Goal: Task Accomplishment & Management: Manage account settings

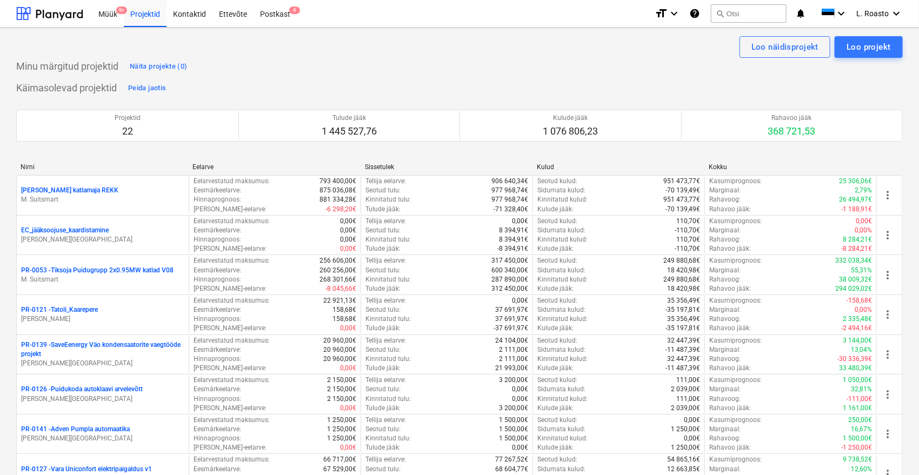
scroll to position [787, 0]
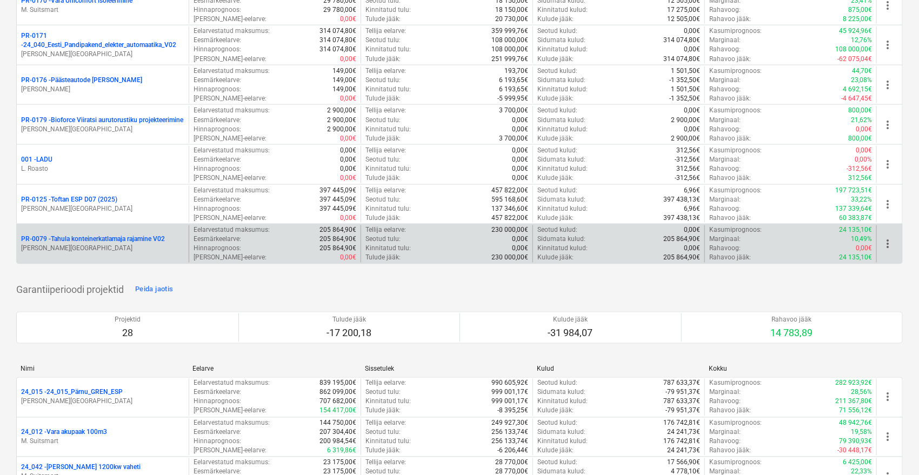
click at [134, 239] on p "PR-0079 - Tahula konteinerkatlamaja rajamine V02" at bounding box center [93, 239] width 144 height 9
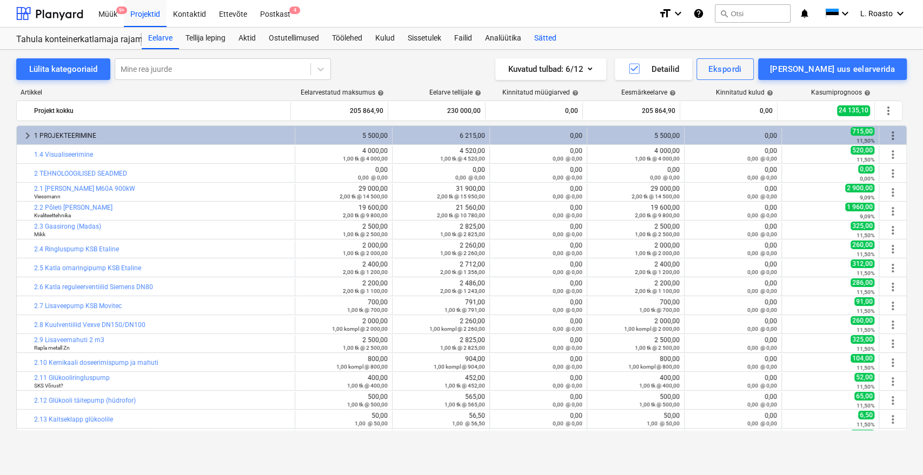
click at [551, 41] on div "Sätted" at bounding box center [544, 39] width 35 height 22
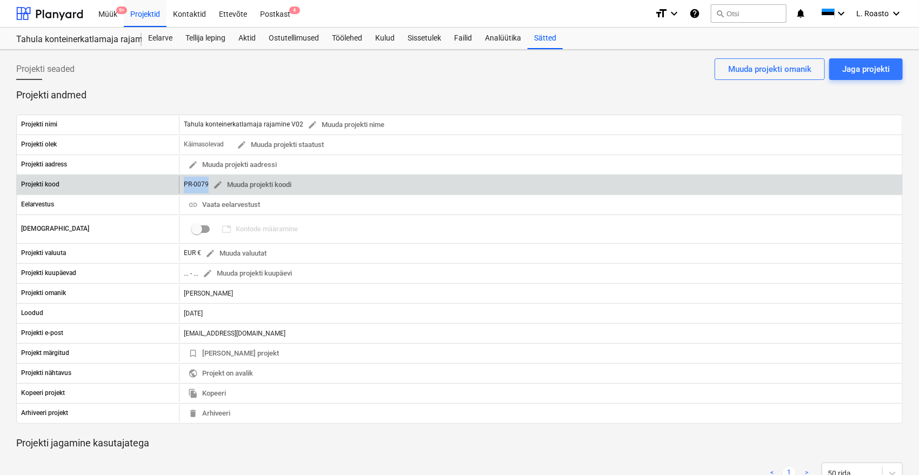
drag, startPoint x: 181, startPoint y: 182, endPoint x: 207, endPoint y: 181, distance: 26.0
click at [207, 181] on div "PR-0079 edit Muuda projekti koodi" at bounding box center [540, 184] width 723 height 17
copy div "PR-0079"
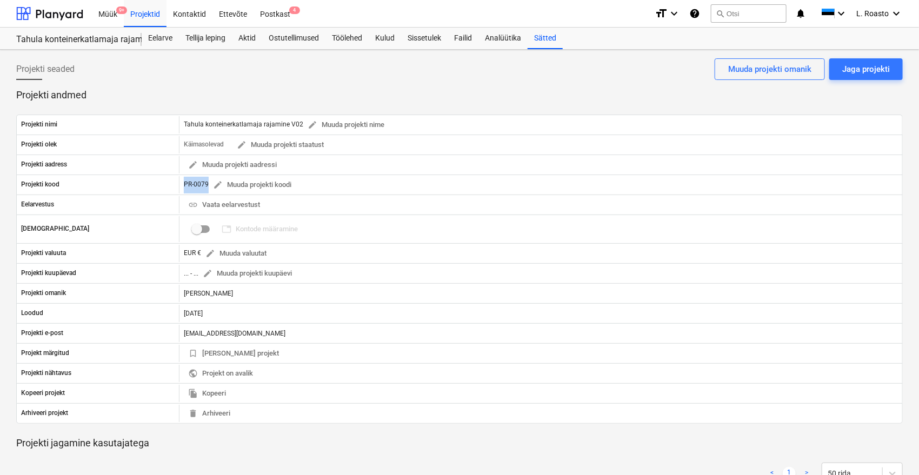
drag, startPoint x: 117, startPoint y: 86, endPoint x: 146, endPoint y: 86, distance: 28.6
click at [117, 86] on div "Projekti seaded Jaga projekti Muuda projekti omanik" at bounding box center [459, 73] width 886 height 30
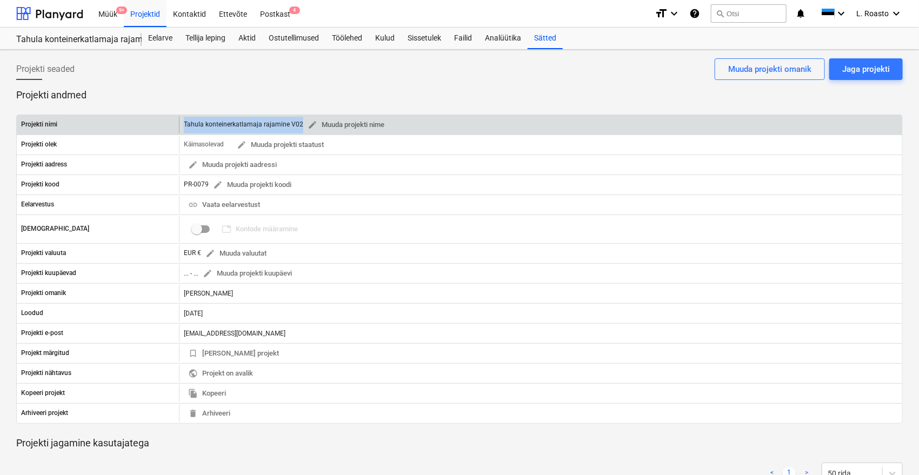
drag, startPoint x: 182, startPoint y: 122, endPoint x: 298, endPoint y: 124, distance: 116.2
click at [298, 124] on div "Tahula konteinerkatlamaja rajamine V02 edit Muuda projekti nime" at bounding box center [540, 124] width 723 height 17
copy div "Tahula konteinerkatlamaja rajamine V02"
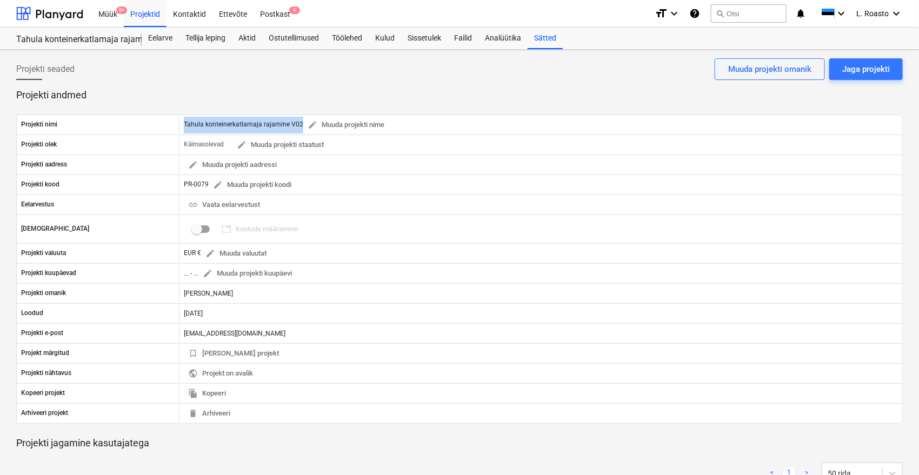
click at [99, 86] on div "Projekti seaded Jaga projekti Muuda projekti omanik" at bounding box center [459, 73] width 886 height 30
click at [393, 39] on div "Kulud" at bounding box center [385, 39] width 32 height 22
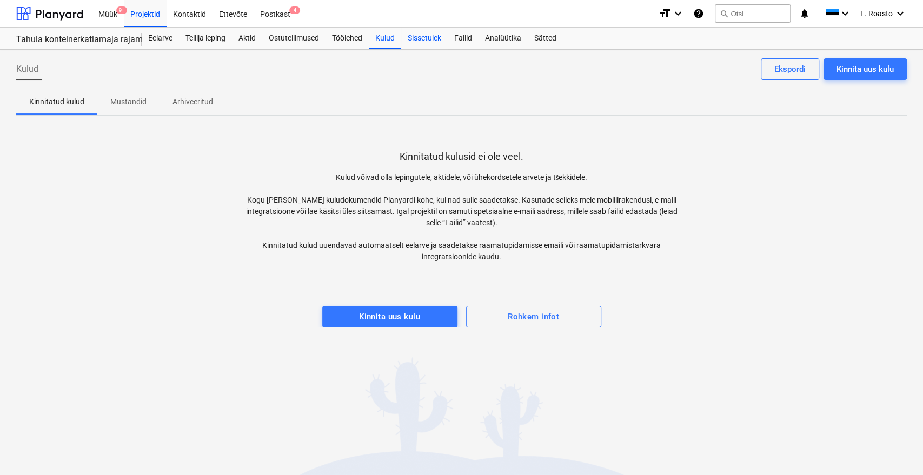
click at [424, 38] on div "Sissetulek" at bounding box center [424, 39] width 46 height 22
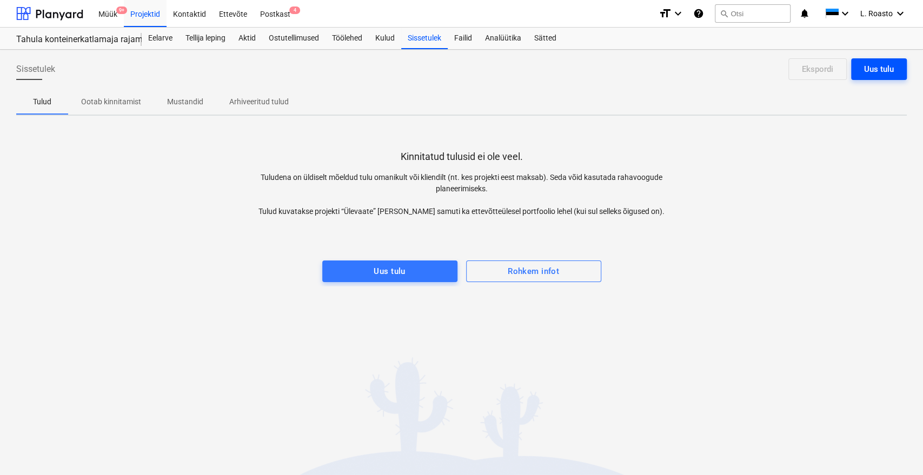
click at [889, 62] on div "Uus tulu" at bounding box center [879, 69] width 30 height 14
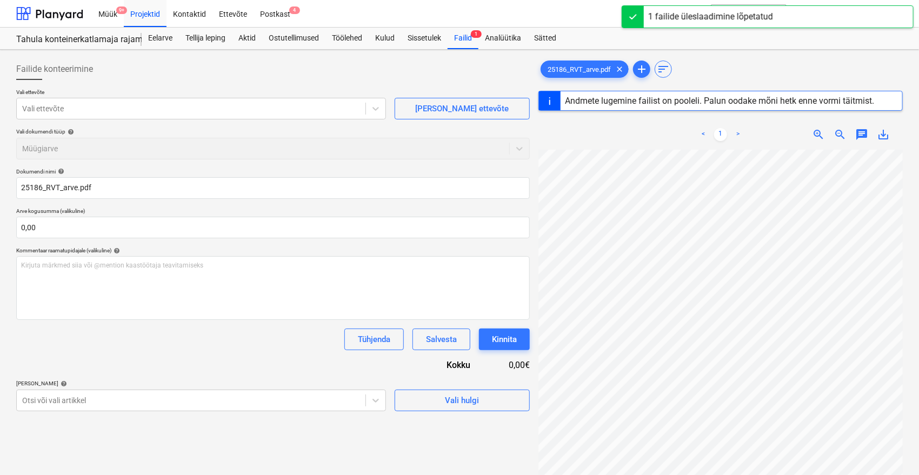
click at [168, 86] on div at bounding box center [272, 84] width 513 height 9
type input "25186"
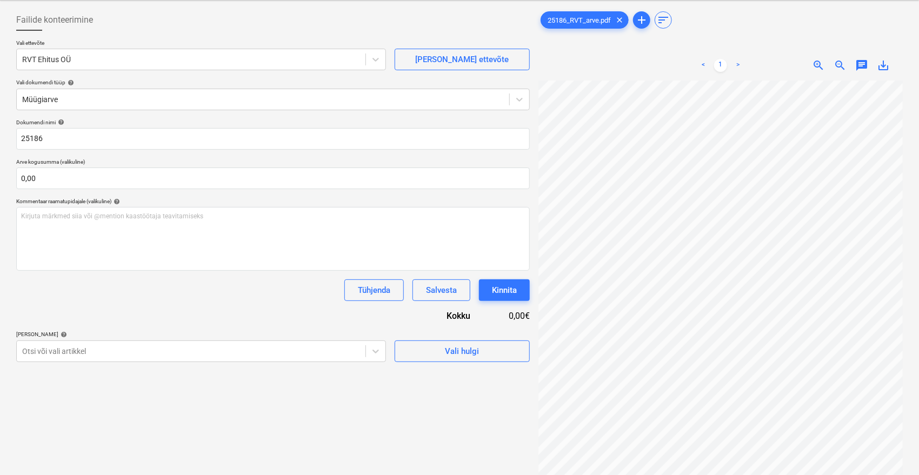
scroll to position [108, 0]
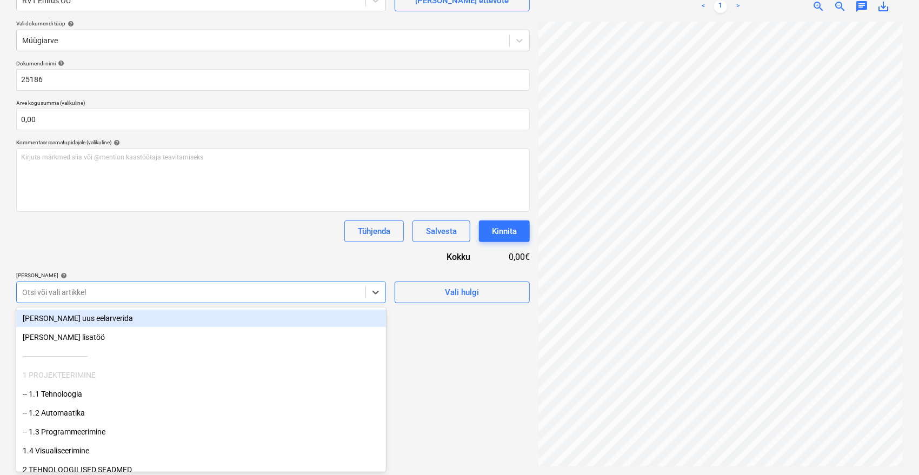
click at [92, 293] on div at bounding box center [191, 292] width 338 height 11
click at [171, 244] on div "Dokumendi nimi help 25186 Arve kogusumma (valikuline) 0,00 Kommentaar raamatupi…" at bounding box center [272, 181] width 513 height 243
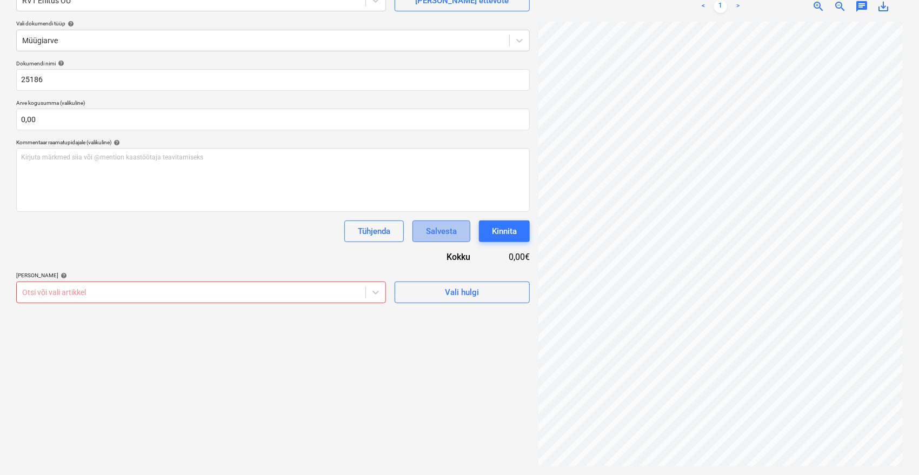
click at [447, 238] on div "Salvesta" at bounding box center [441, 231] width 31 height 14
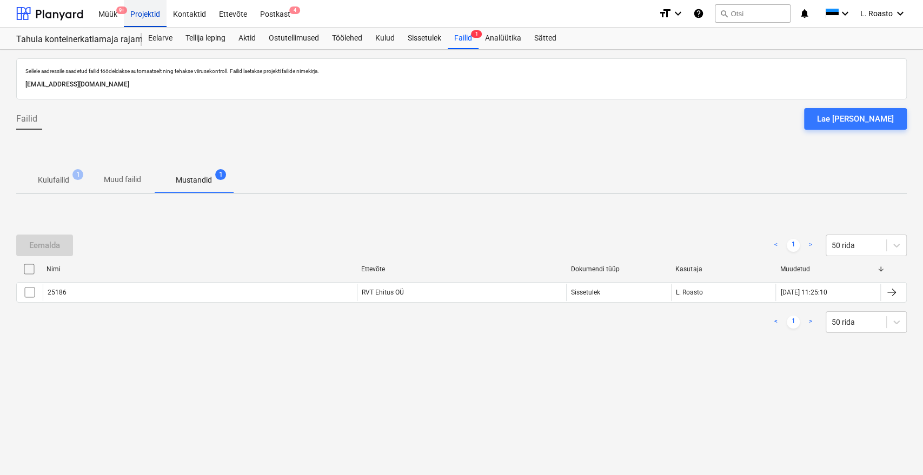
click at [150, 12] on div "Projektid" at bounding box center [145, 13] width 43 height 28
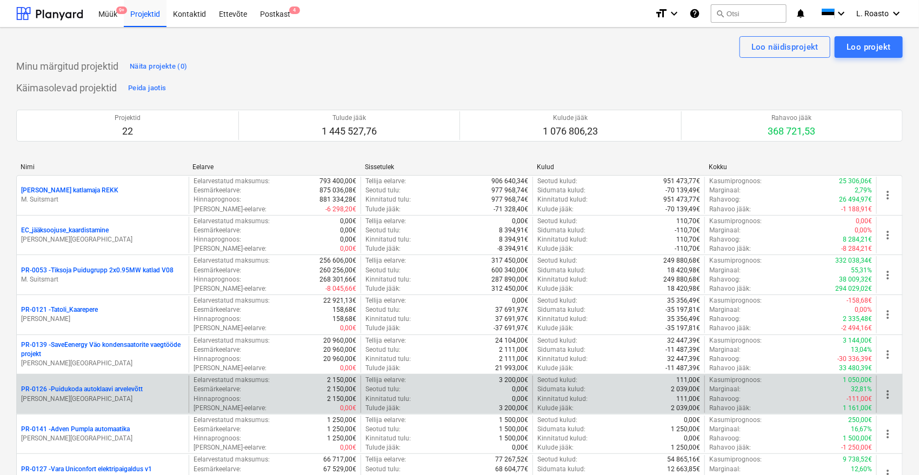
click at [133, 385] on p "PR-0126 - [GEOGRAPHIC_DATA] autoklaavi arvelevõtt" at bounding box center [82, 389] width 122 height 9
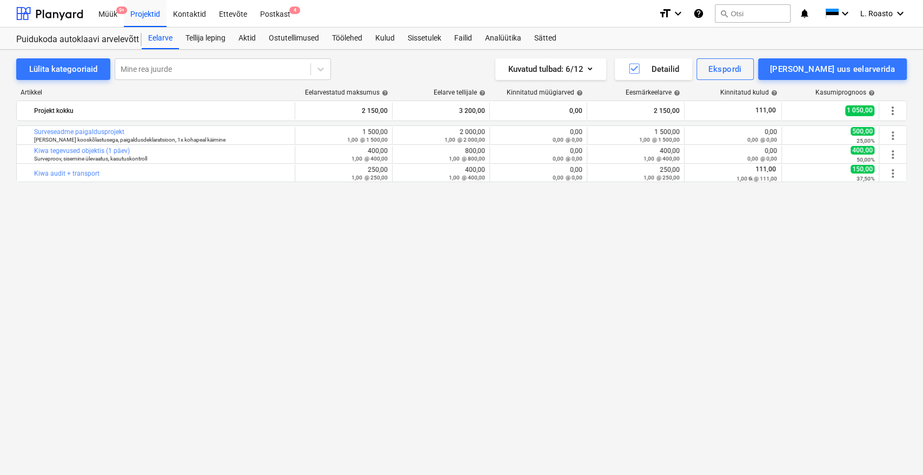
click at [79, 305] on div "bar_chart Surveseadme paigaldusprojekt [PERSON_NAME] kooskõlastusega, paigaldus…" at bounding box center [461, 277] width 890 height 305
click at [552, 36] on div "Sätted" at bounding box center [544, 39] width 35 height 22
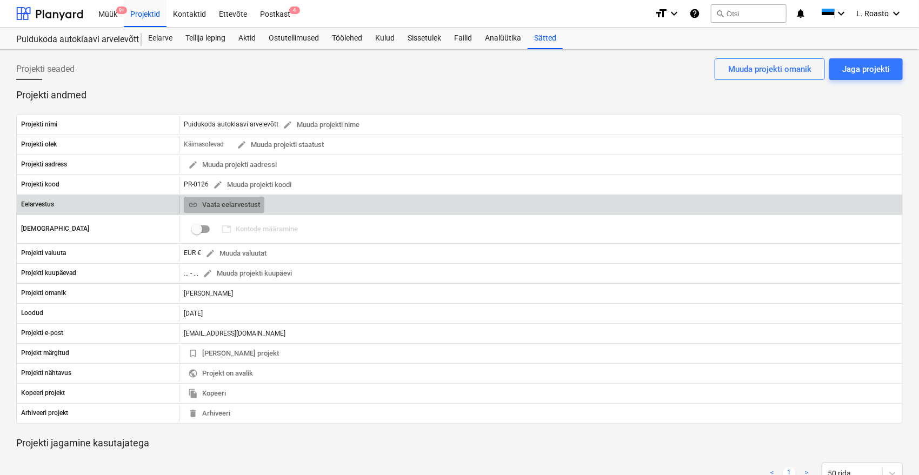
click at [219, 199] on span "link Vaata eelarvestust" at bounding box center [224, 205] width 72 height 12
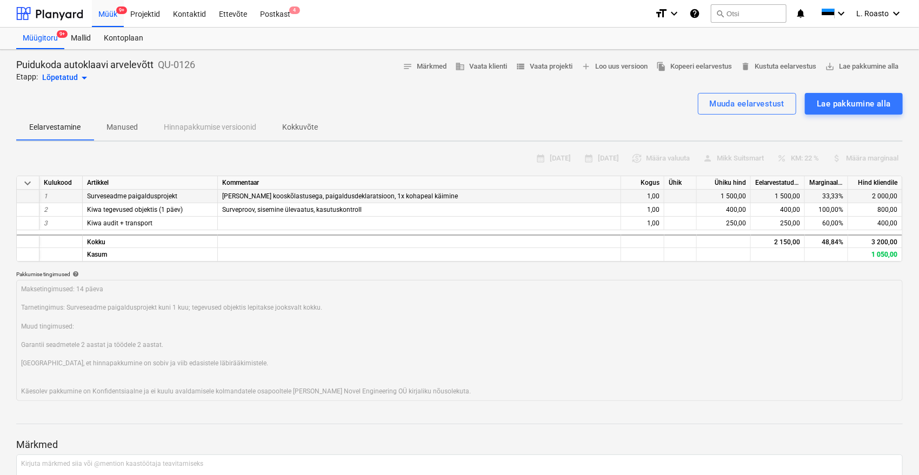
click at [146, 198] on span "Surveseadme paigaldusprojekt" at bounding box center [132, 196] width 90 height 8
copy span "Surveseadme paigaldusprojekt"
click at [297, 132] on p "Kokkuvõte" at bounding box center [300, 127] width 36 height 11
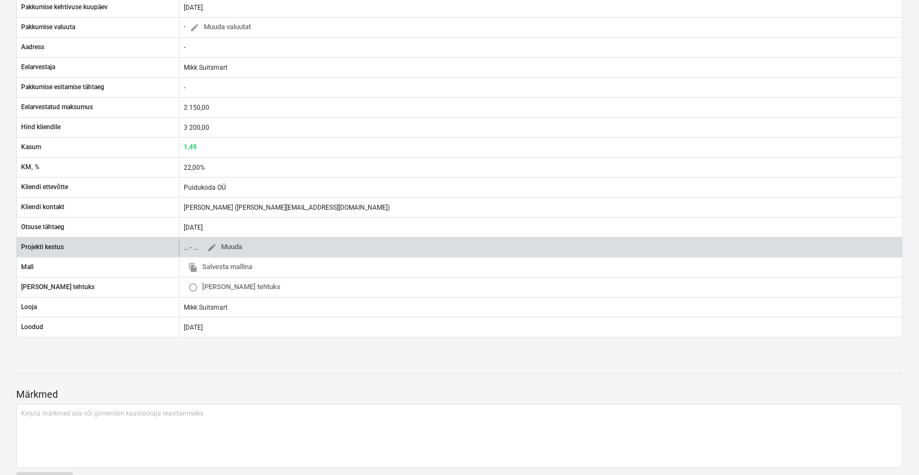
scroll to position [60, 0]
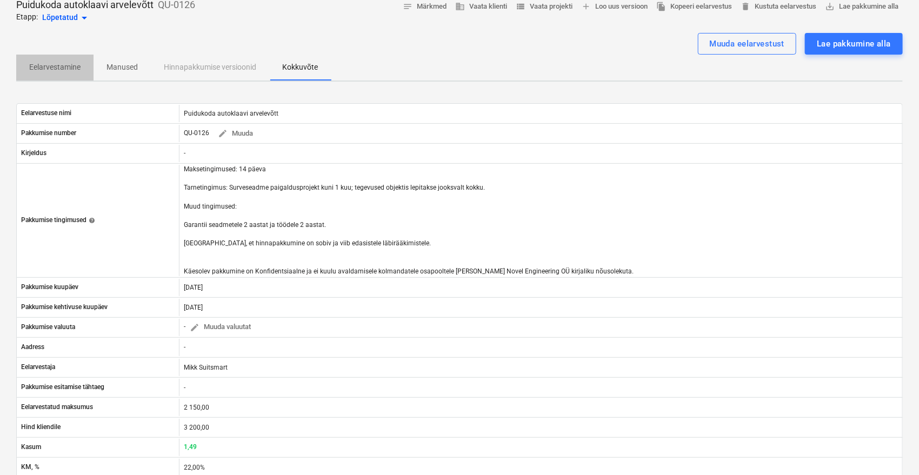
click at [58, 68] on p "Eelarvestamine" at bounding box center [54, 67] width 51 height 11
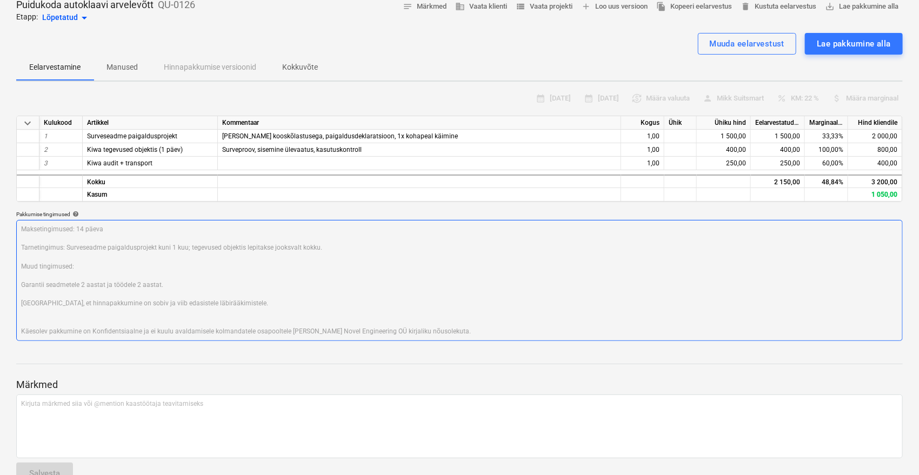
type textarea "x"
drag, startPoint x: 310, startPoint y: 68, endPoint x: 307, endPoint y: 89, distance: 20.7
click at [310, 68] on p "Kokkuvõte" at bounding box center [300, 67] width 36 height 11
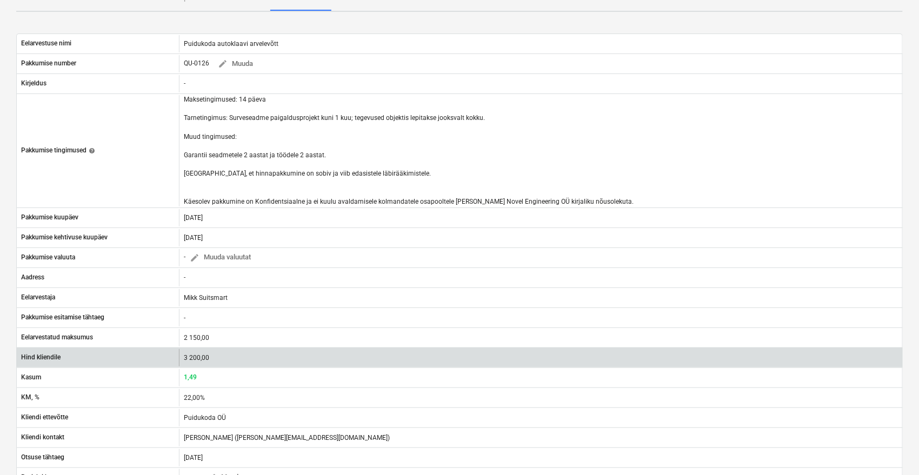
scroll to position [240, 0]
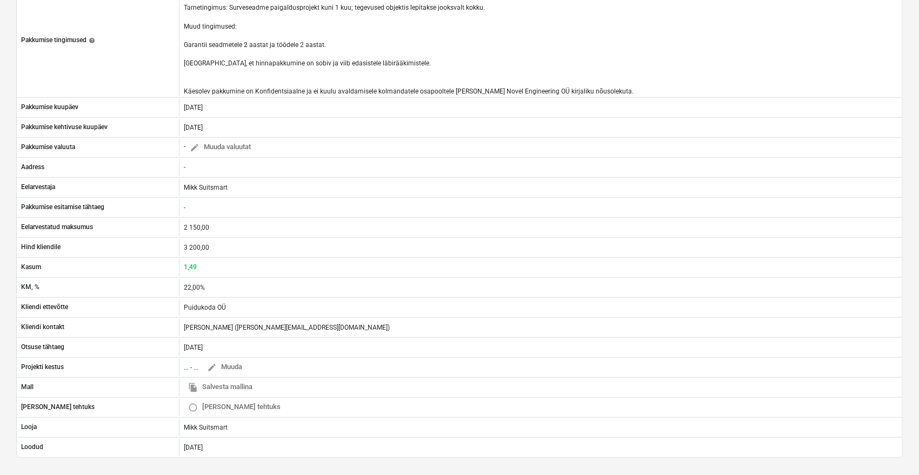
click at [0, 61] on div "Puidukoda autoklaavi arvelevõtt QU-0126 Etapp: Lõpetatud arrow_drop_down notes …" at bounding box center [459, 220] width 919 height 821
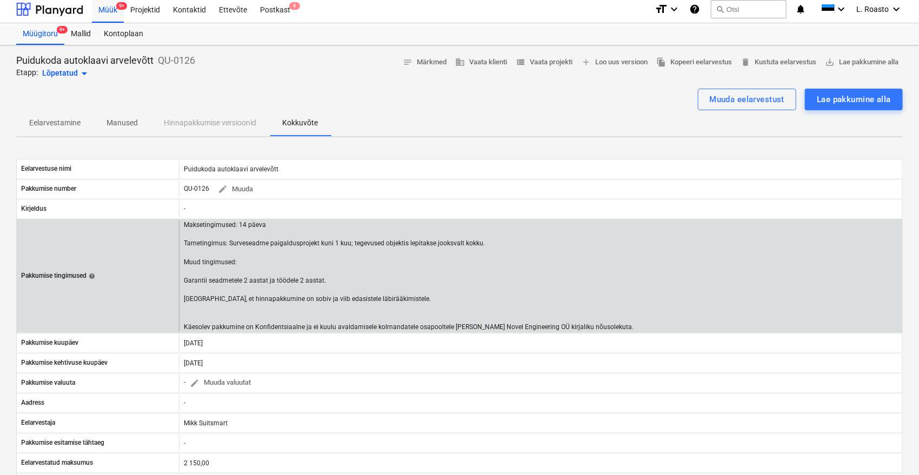
scroll to position [0, 0]
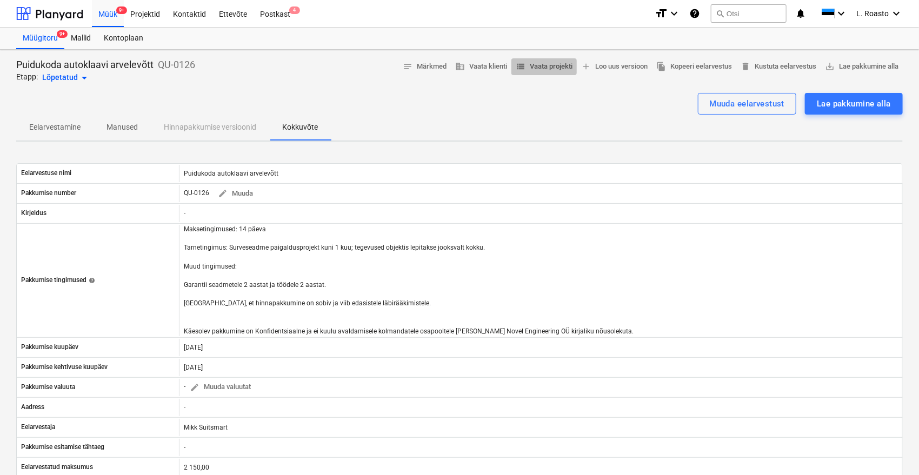
click at [525, 59] on button "view_list Vaata projekti" at bounding box center [543, 66] width 65 height 17
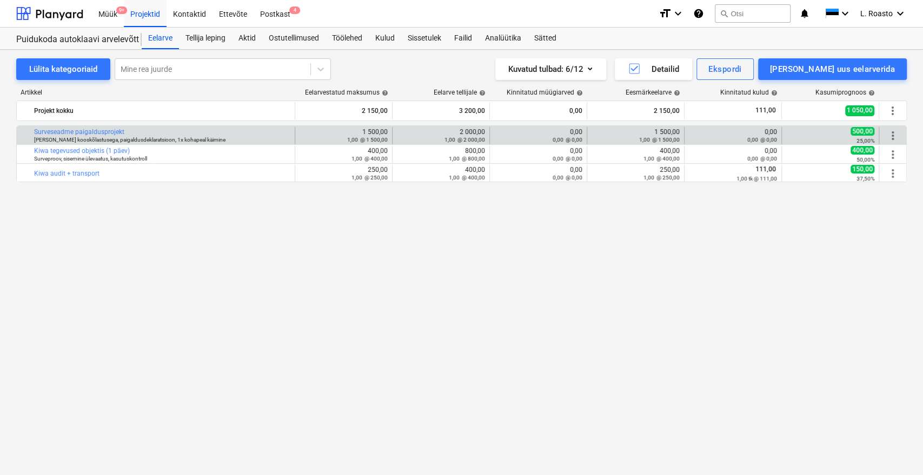
drag, startPoint x: 125, startPoint y: 127, endPoint x: 21, endPoint y: 126, distance: 104.3
click at [21, 127] on div "bar_chart Surveseadme paigaldusprojekt [PERSON_NAME] kooskõlastusega, paigaldus…" at bounding box center [156, 135] width 278 height 17
copy div "bar_chart Surveseadme paigaldusprojekt"
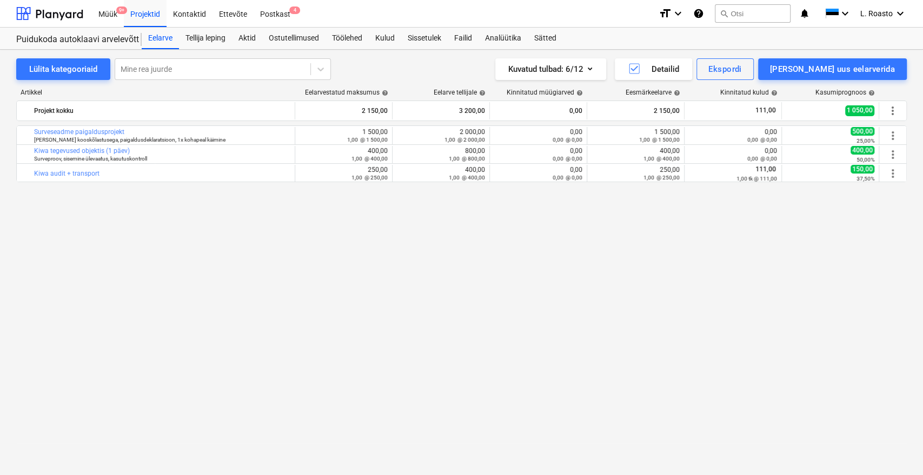
drag, startPoint x: 25, startPoint y: 263, endPoint x: 30, endPoint y: 215, distance: 48.4
click at [26, 260] on div "bar_chart Surveseadme paigaldusprojekt [PERSON_NAME] kooskõlastusega, paigaldus…" at bounding box center [461, 277] width 890 height 305
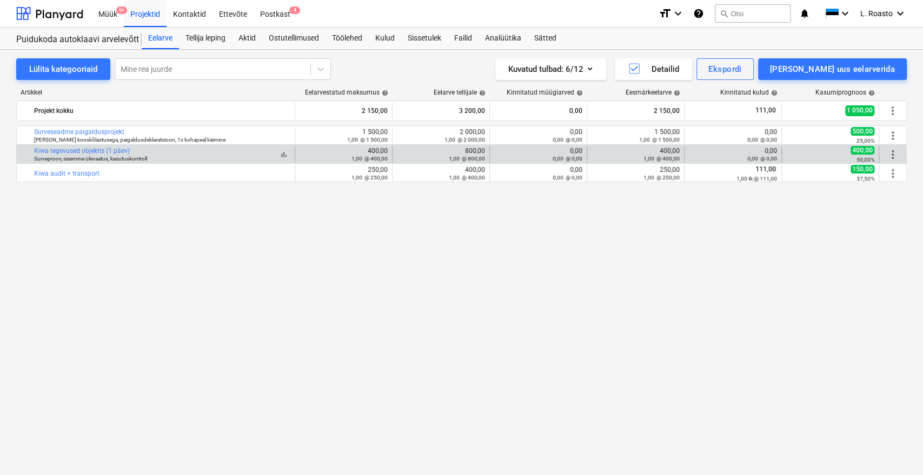
click at [129, 146] on div "bar_chart Kiwa tegevused objektis (1 päev) Surveproov, sisemine ülevaatus, kasu…" at bounding box center [156, 154] width 278 height 17
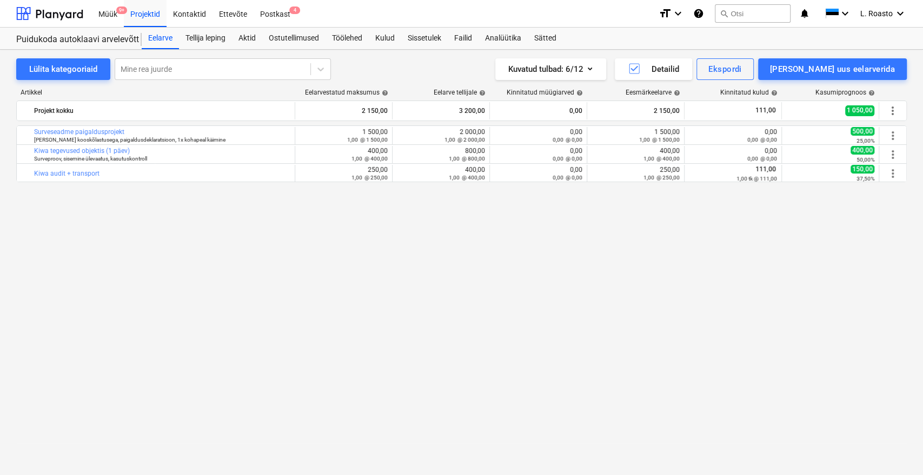
drag, startPoint x: 88, startPoint y: 211, endPoint x: 90, endPoint y: 186, distance: 24.4
click at [88, 211] on div "bar_chart Surveseadme paigaldusprojekt [PERSON_NAME] kooskõlastusega, paigaldus…" at bounding box center [461, 277] width 890 height 305
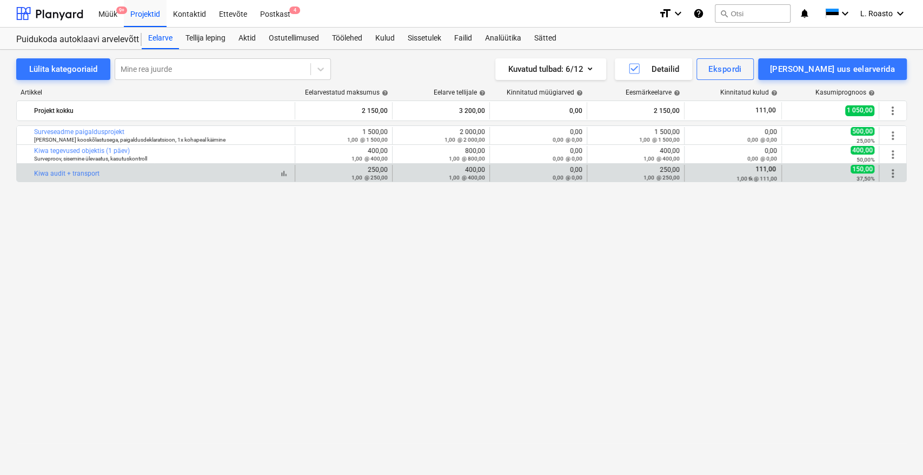
drag, startPoint x: 33, startPoint y: 171, endPoint x: 98, endPoint y: 176, distance: 65.5
click at [98, 176] on div "bar_chart Kiwa audit + transport" at bounding box center [156, 173] width 278 height 17
click at [91, 176] on link "Kiwa audit + transport" at bounding box center [66, 174] width 65 height 8
copy div "bar_chart Kiwa audit + transport"
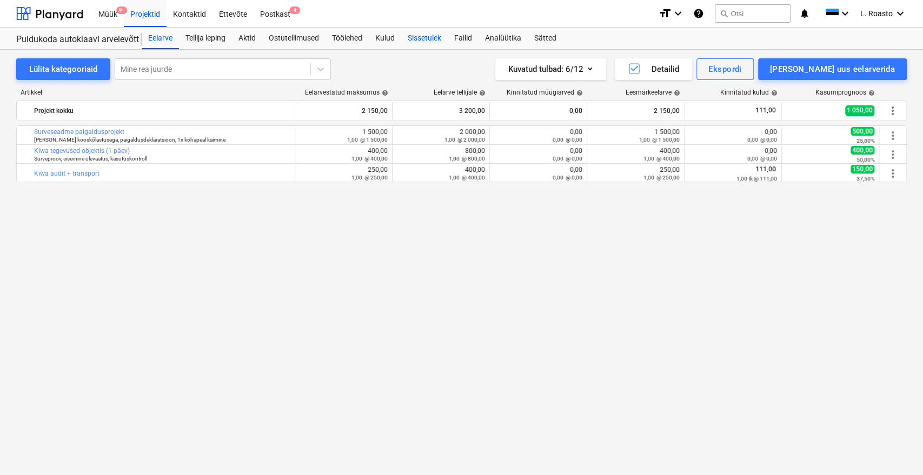
click at [437, 39] on div "Sissetulek" at bounding box center [424, 39] width 46 height 22
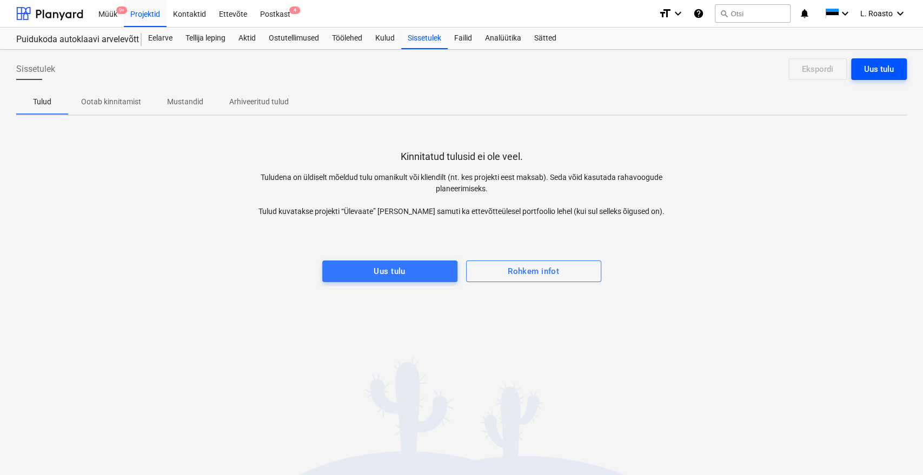
click at [877, 65] on div "Uus tulu" at bounding box center [879, 69] width 30 height 14
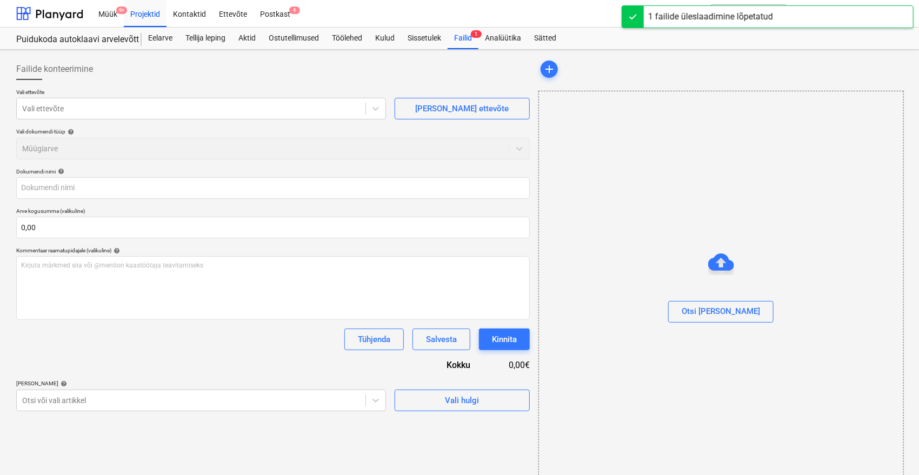
click at [194, 63] on div "Failide konteerimine" at bounding box center [272, 69] width 513 height 22
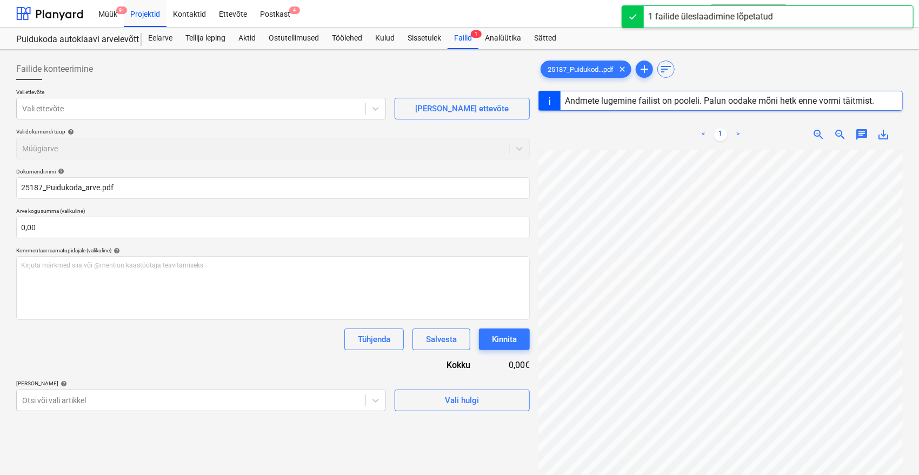
click at [195, 64] on div "Failide konteerimine" at bounding box center [272, 69] width 513 height 22
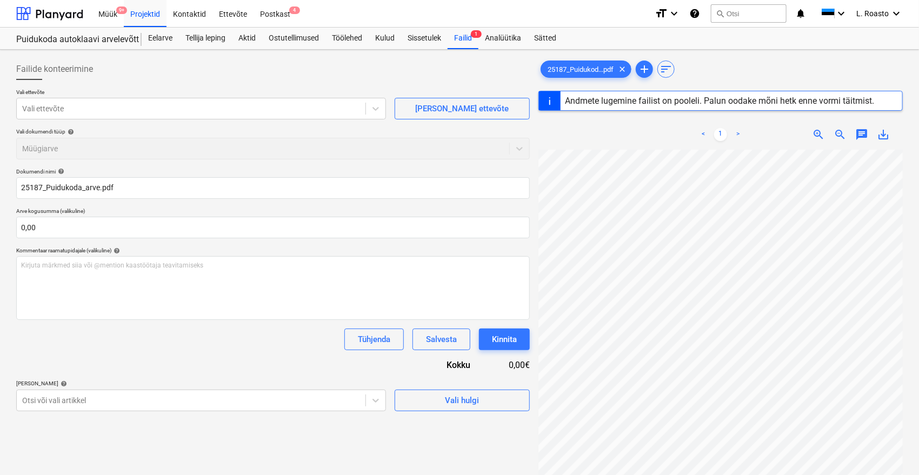
type input "25187"
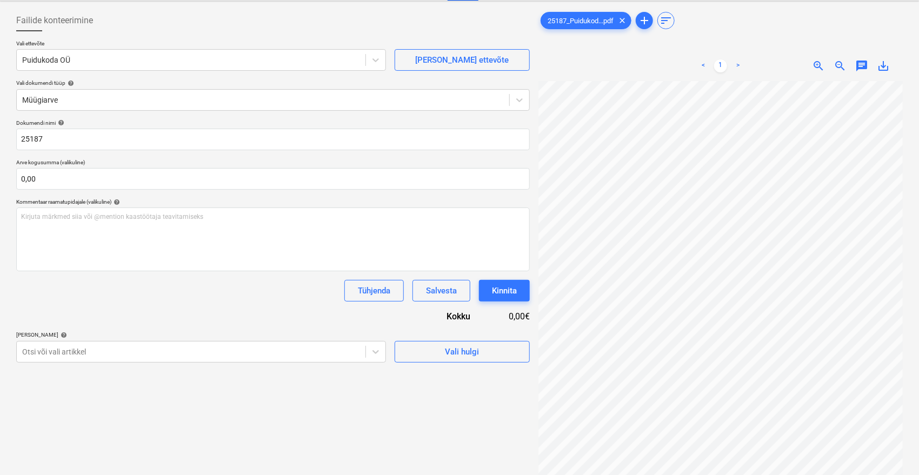
scroll to position [108, 0]
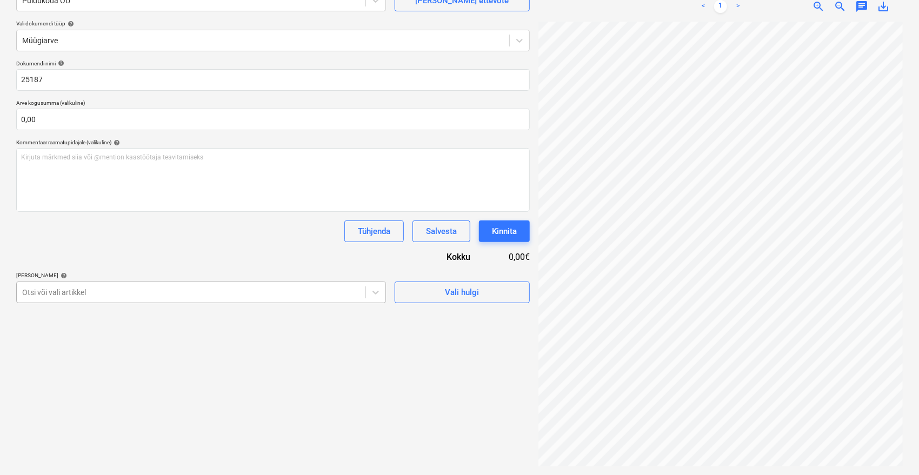
click at [71, 283] on div "Otsi või vali artikkel" at bounding box center [201, 293] width 370 height 22
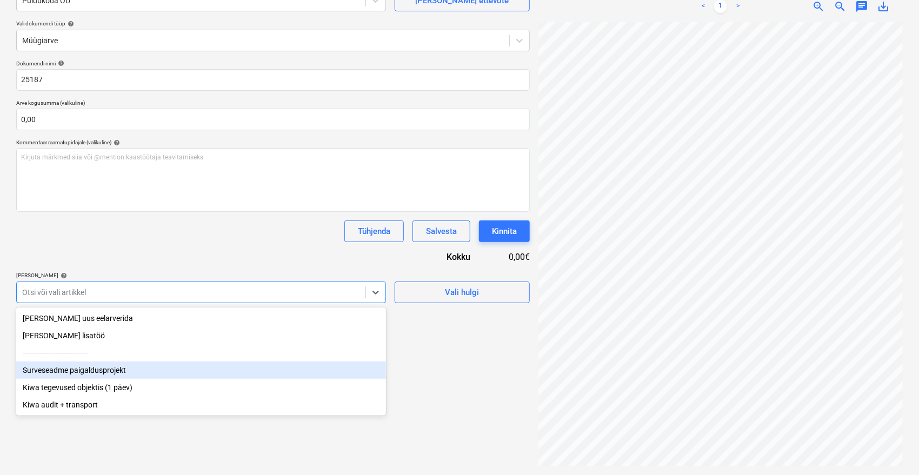
click at [71, 369] on div "Surveseadme paigaldusprojekt" at bounding box center [201, 370] width 370 height 17
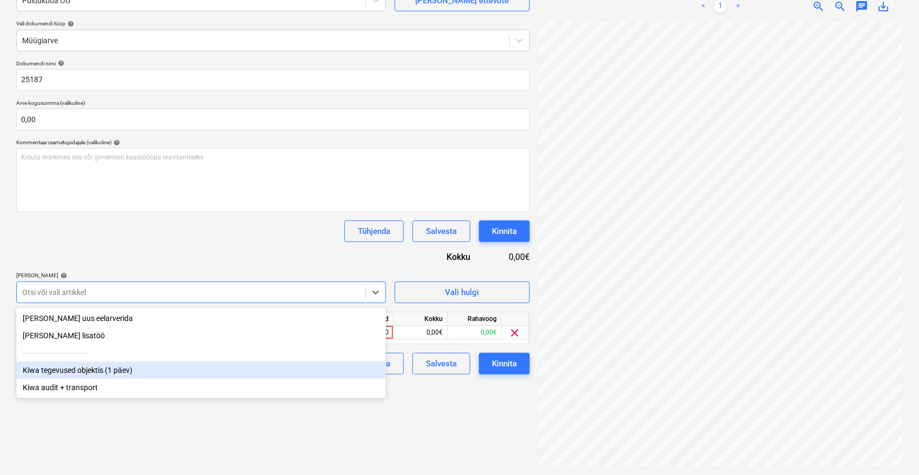
click at [83, 379] on div "Kiwa tegevused objektis (1 päev)" at bounding box center [201, 370] width 370 height 17
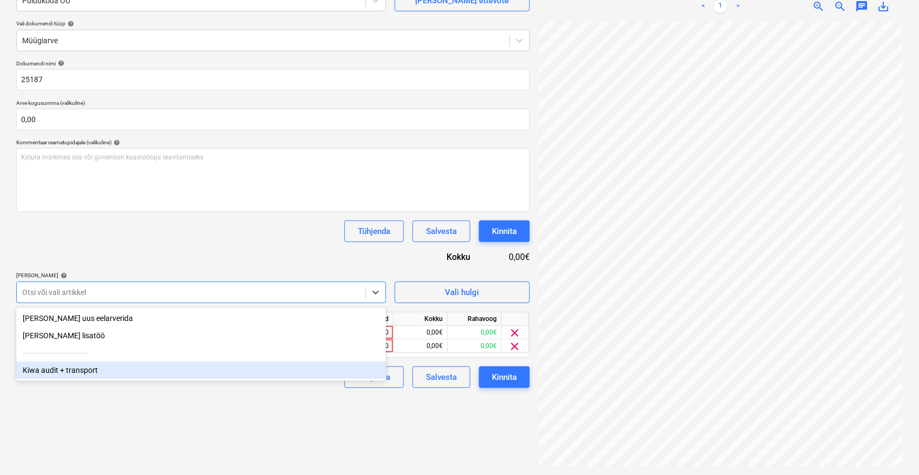
click at [78, 371] on div "Kiwa audit + transport" at bounding box center [201, 370] width 370 height 17
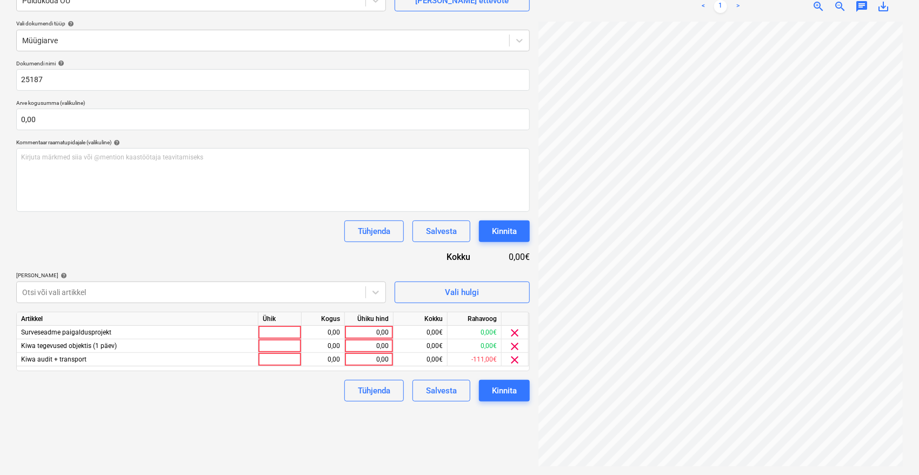
click at [197, 238] on div "Tühjenda Salvesta Kinnita" at bounding box center [272, 232] width 513 height 22
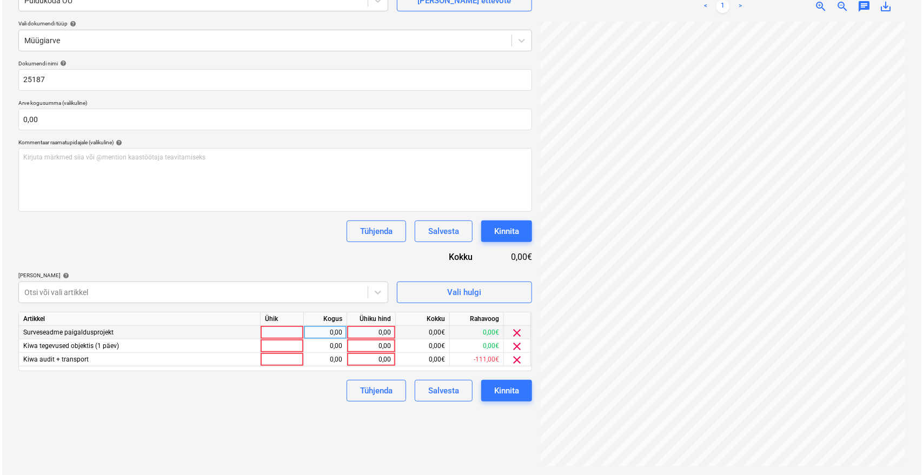
scroll to position [0, 43]
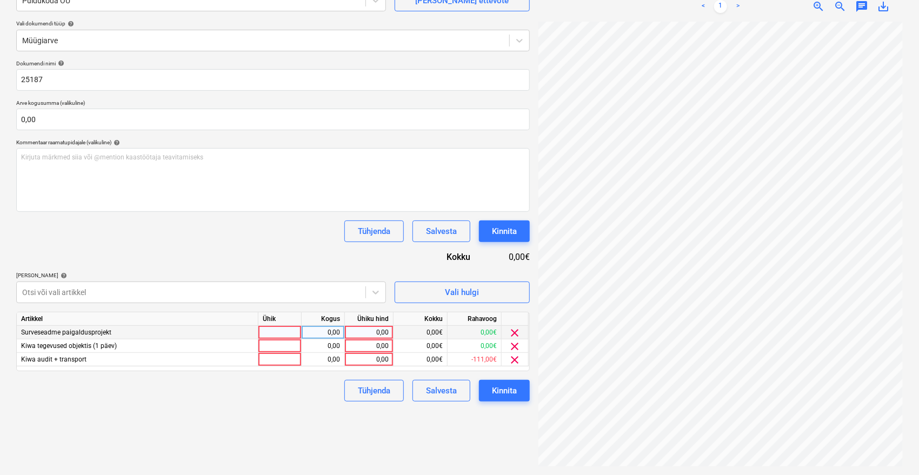
click at [384, 331] on div "0,00" at bounding box center [368, 333] width 39 height 14
type input "2000"
type input "800"
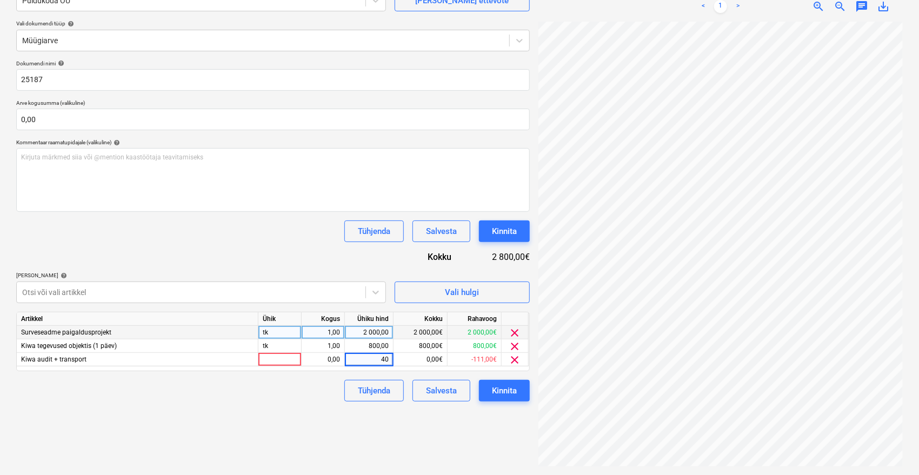
type input "400"
click at [272, 425] on div "Failide konteerimine Vali ettevõte Puidukoda OÜ [PERSON_NAME] uus ettevõte Vali…" at bounding box center [273, 208] width 522 height 525
click at [506, 393] on div "Kinnita" at bounding box center [504, 391] width 25 height 14
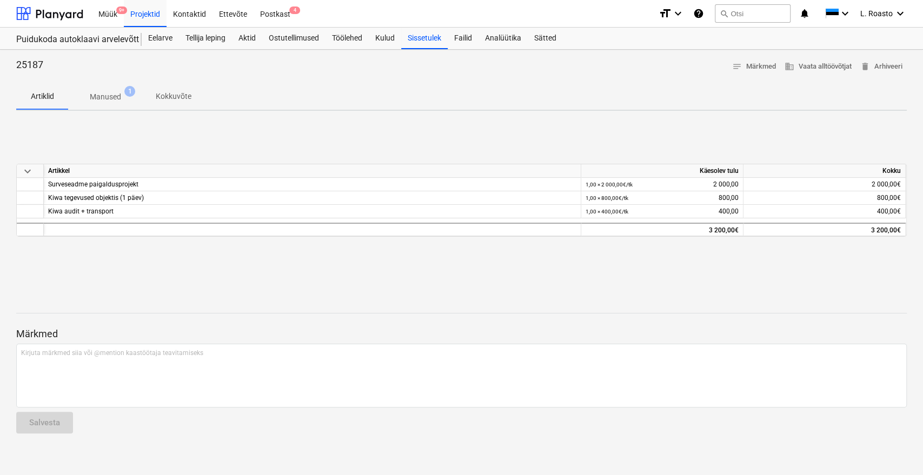
click at [55, 268] on div "keyboard_arrow_down Artikkel Käesolev tulu Kokku Surveseadme paigaldusprojekt 1…" at bounding box center [461, 200] width 890 height 162
click at [156, 35] on div "Eelarve" at bounding box center [160, 39] width 37 height 22
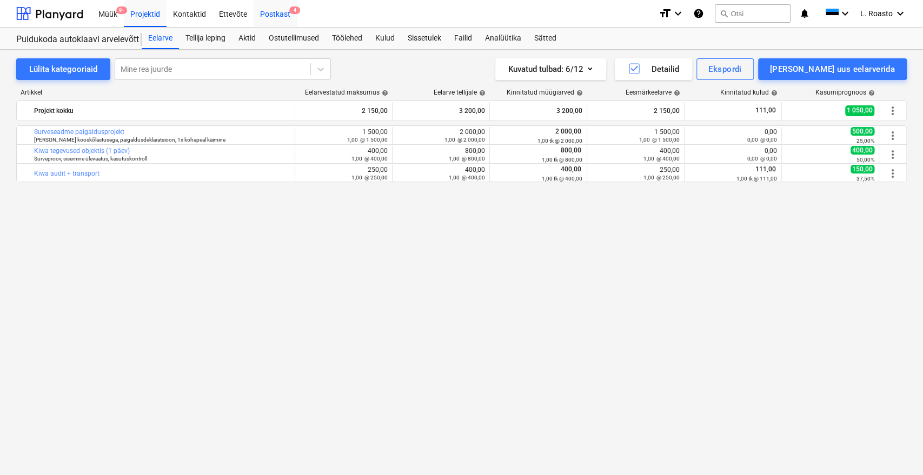
click at [277, 15] on div "Postkast 4" at bounding box center [274, 13] width 43 height 28
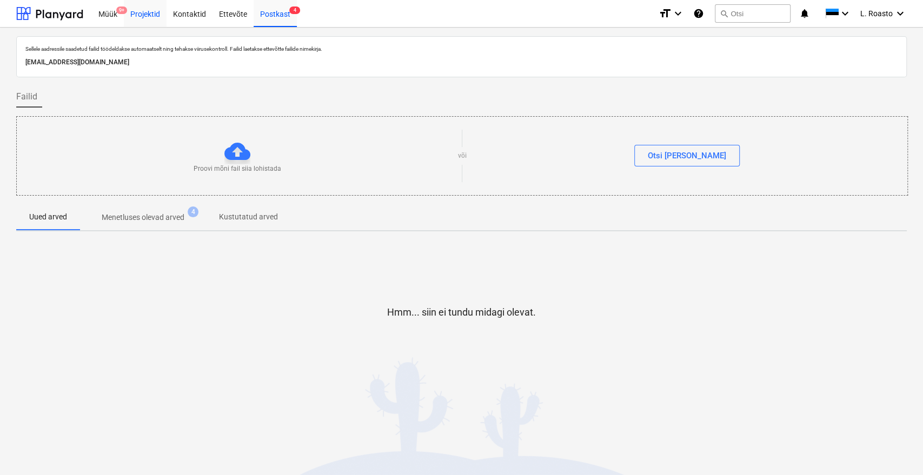
click at [137, 15] on div "Projektid" at bounding box center [145, 13] width 43 height 28
